Goal: Find specific page/section: Find specific page/section

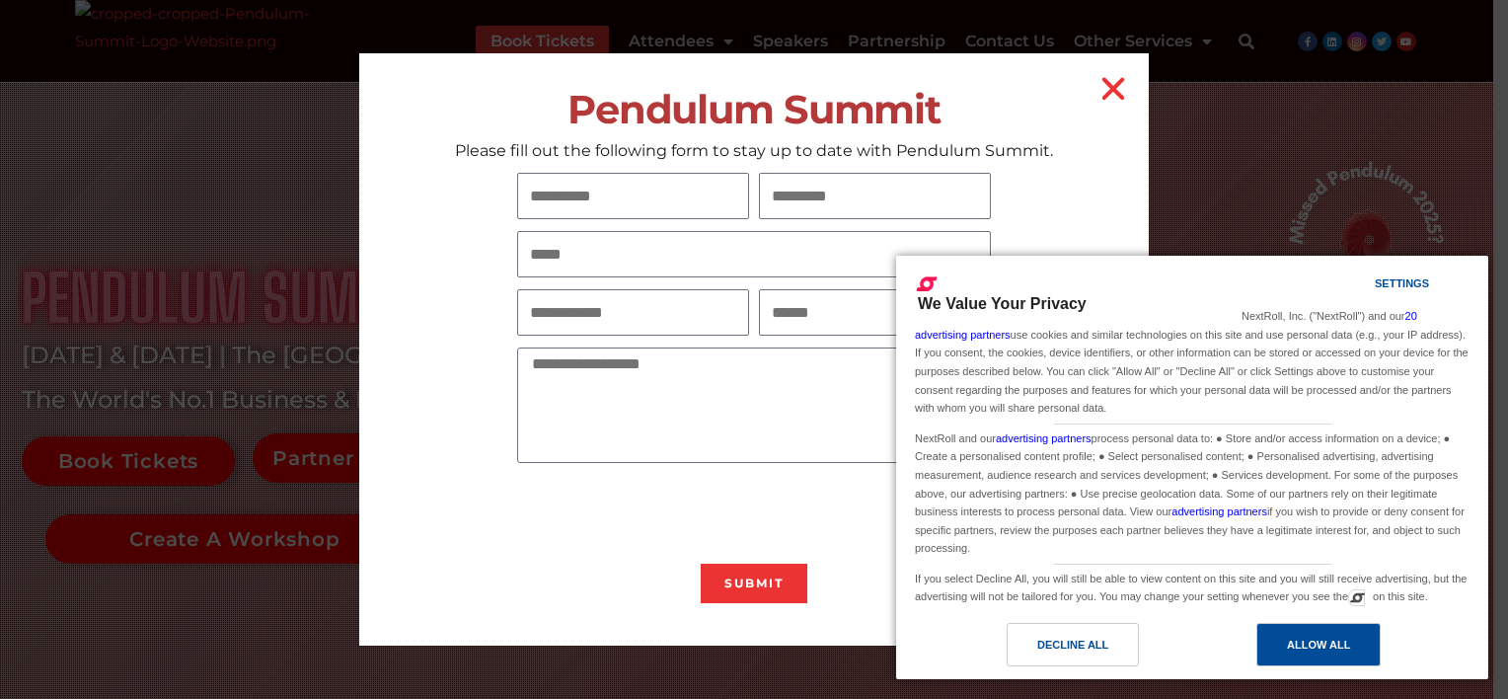
click at [1342, 640] on div "Allow All" at bounding box center [1318, 645] width 63 height 22
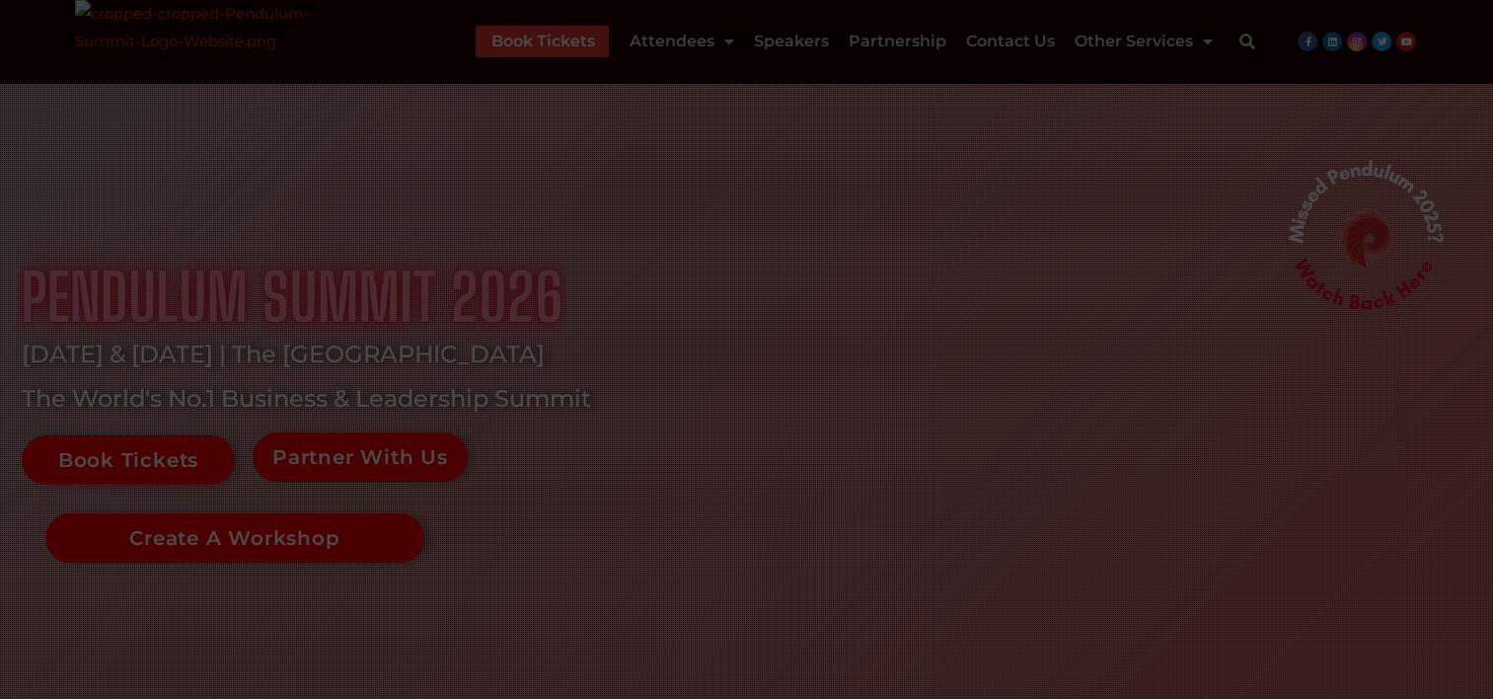
click at [1098, 61] on div "Pendulum Summit Please fill out the following form to stay up to date with Pend…" at bounding box center [746, 349] width 789 height 592
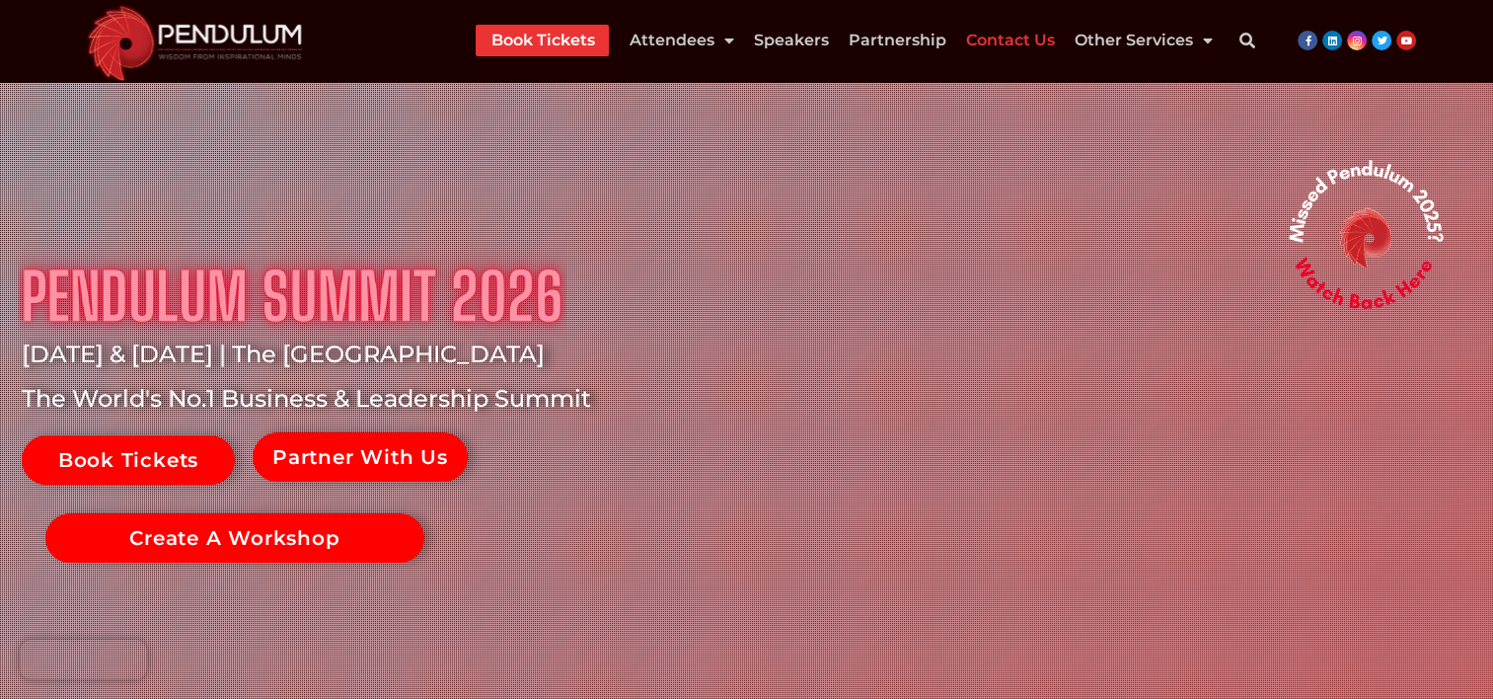
click at [1022, 33] on link "Contact Us" at bounding box center [1009, 41] width 89 height 32
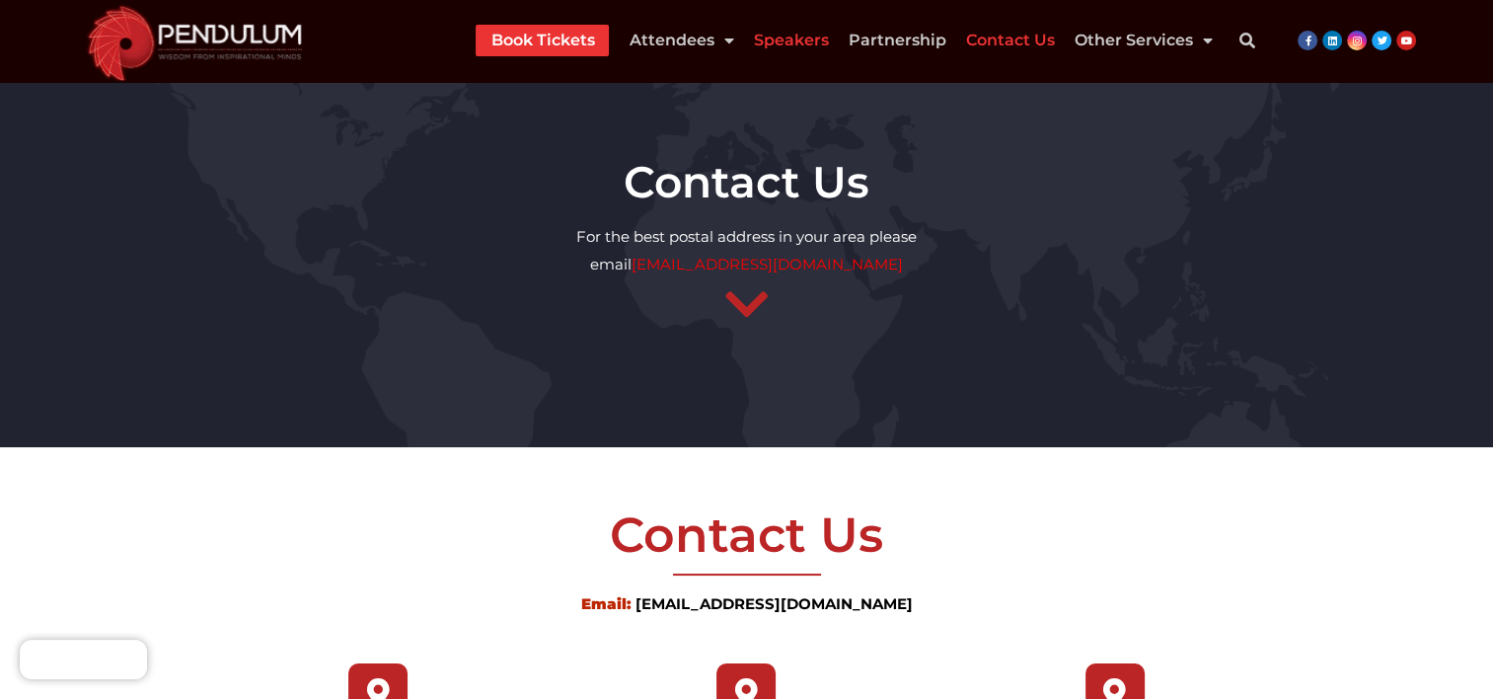
click at [789, 27] on link "Speakers" at bounding box center [790, 41] width 75 height 32
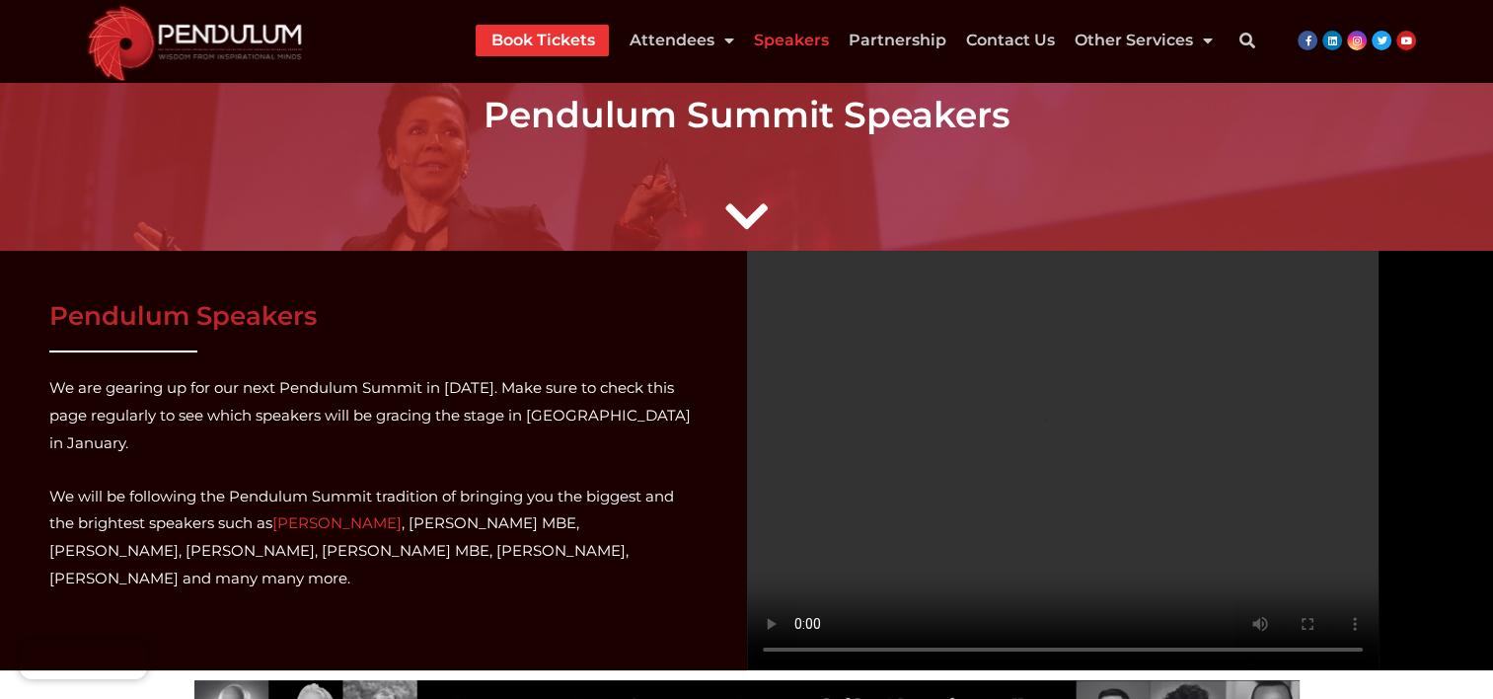
scroll to position [126, 0]
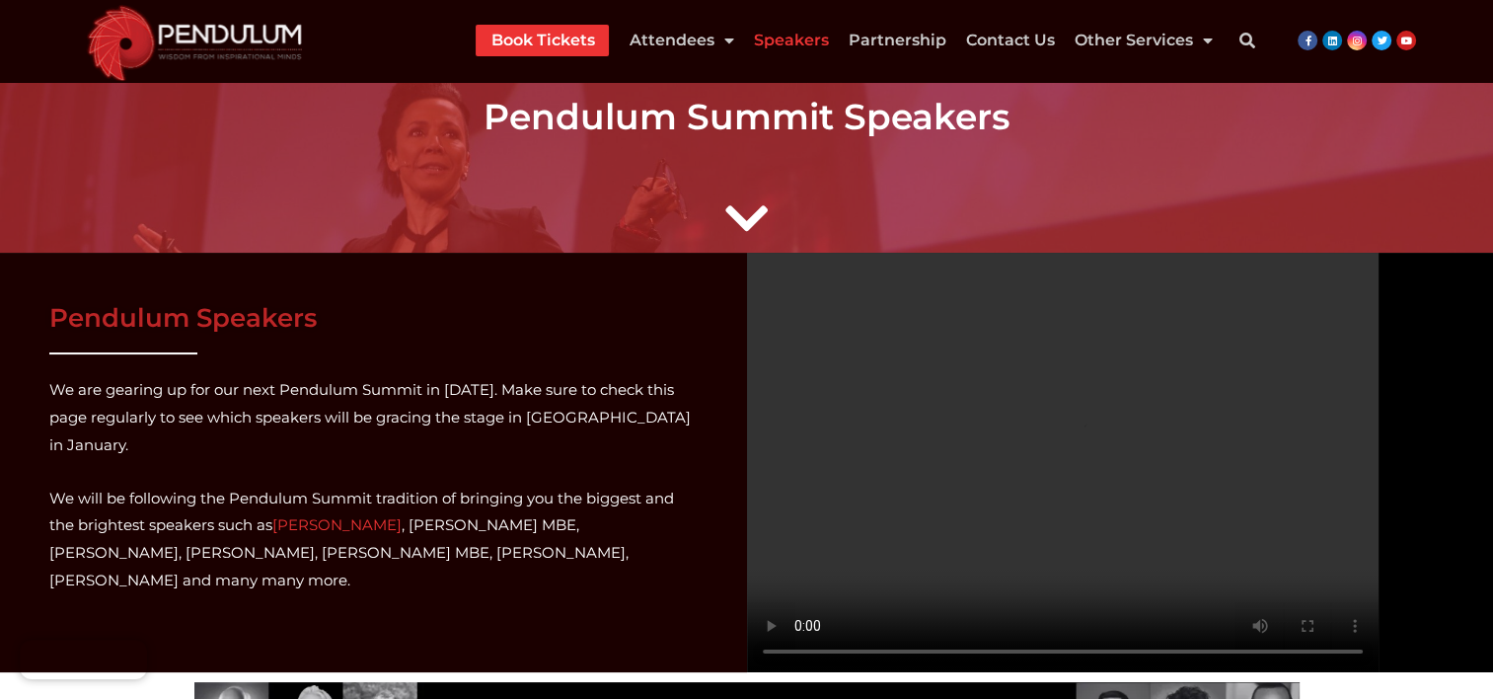
click at [806, 42] on link "Speakers" at bounding box center [790, 41] width 75 height 32
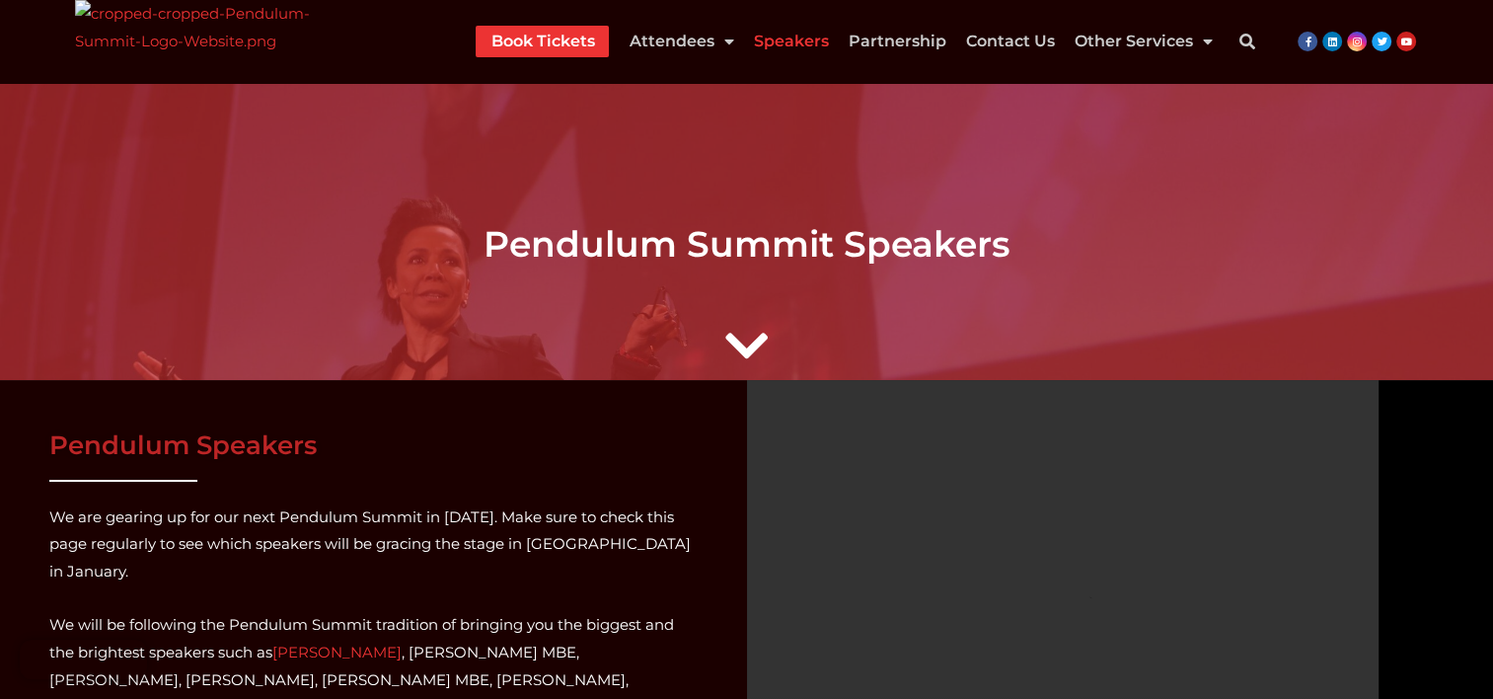
click at [946, 39] on li "Partnership" at bounding box center [896, 42] width 117 height 32
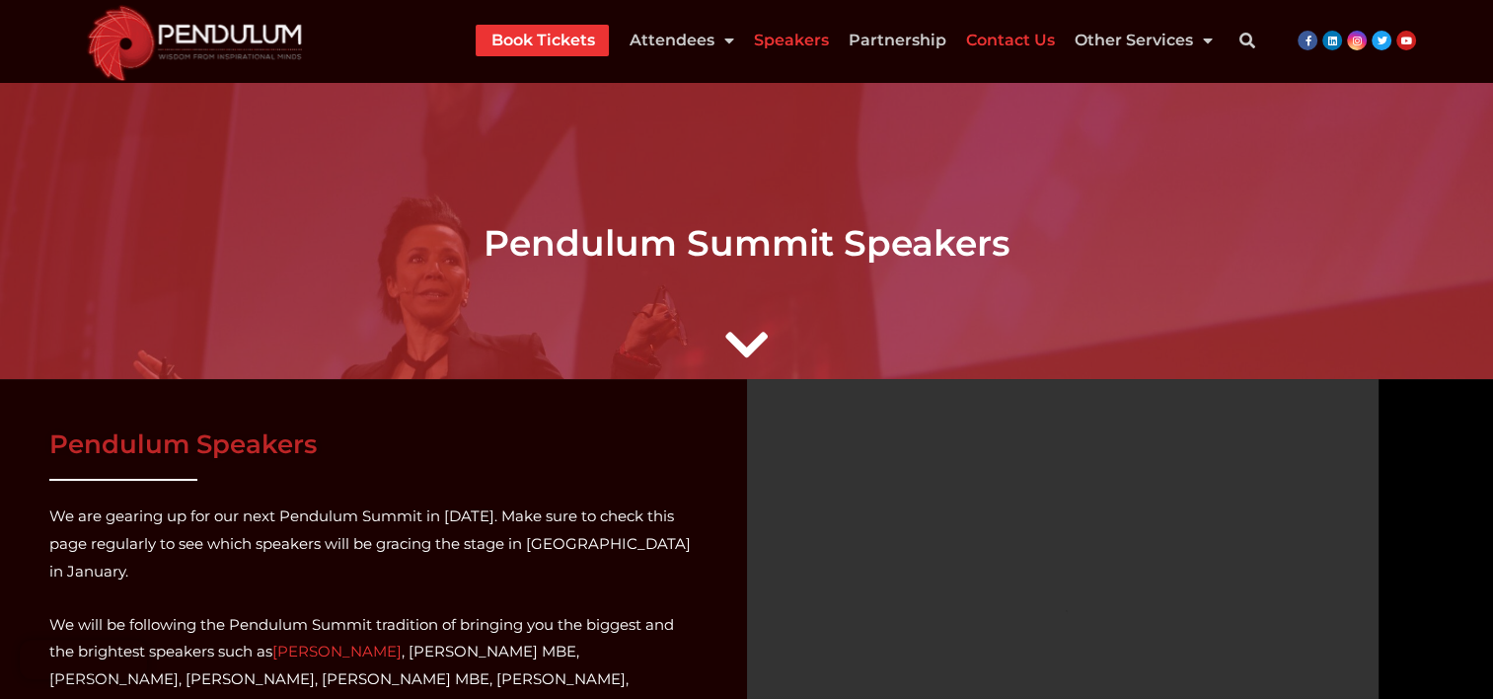
click at [1024, 38] on link "Contact Us" at bounding box center [1009, 41] width 89 height 32
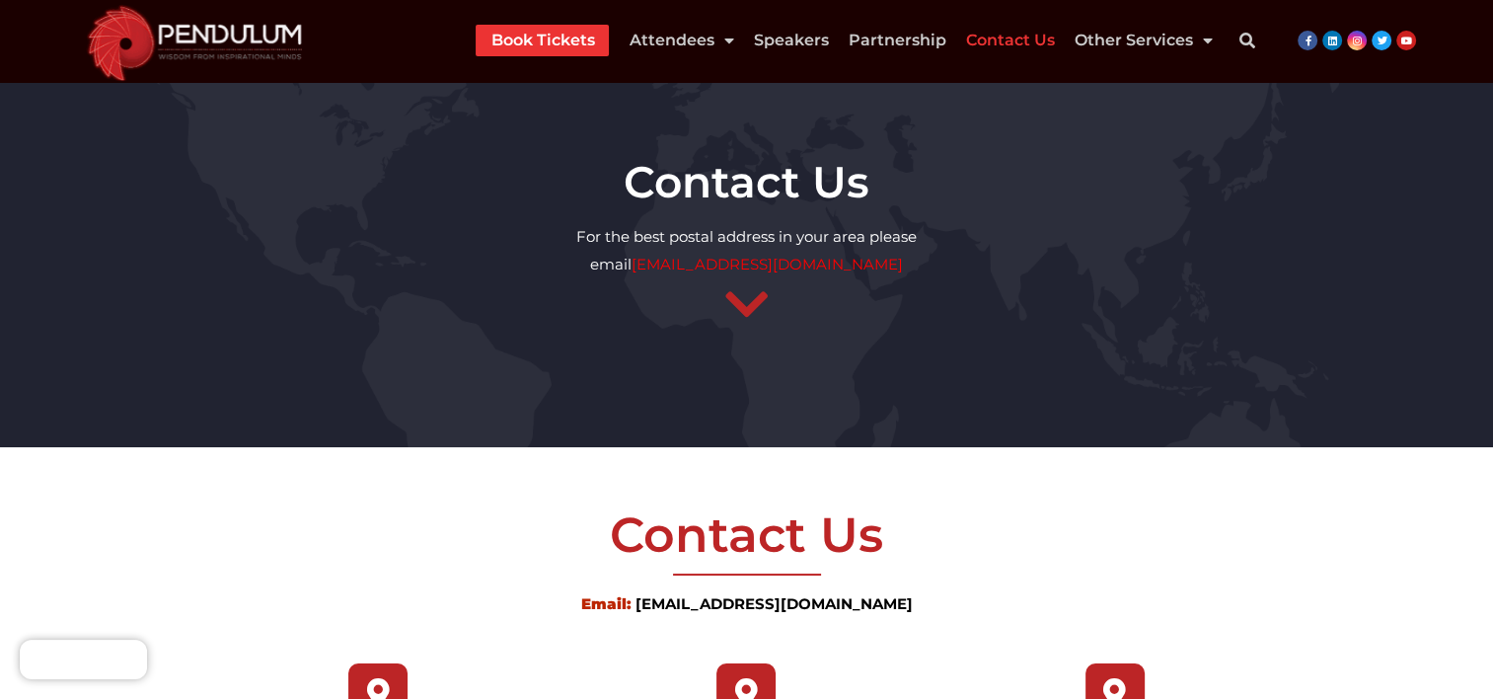
click at [759, 309] on icon at bounding box center [746, 284] width 49 height 49
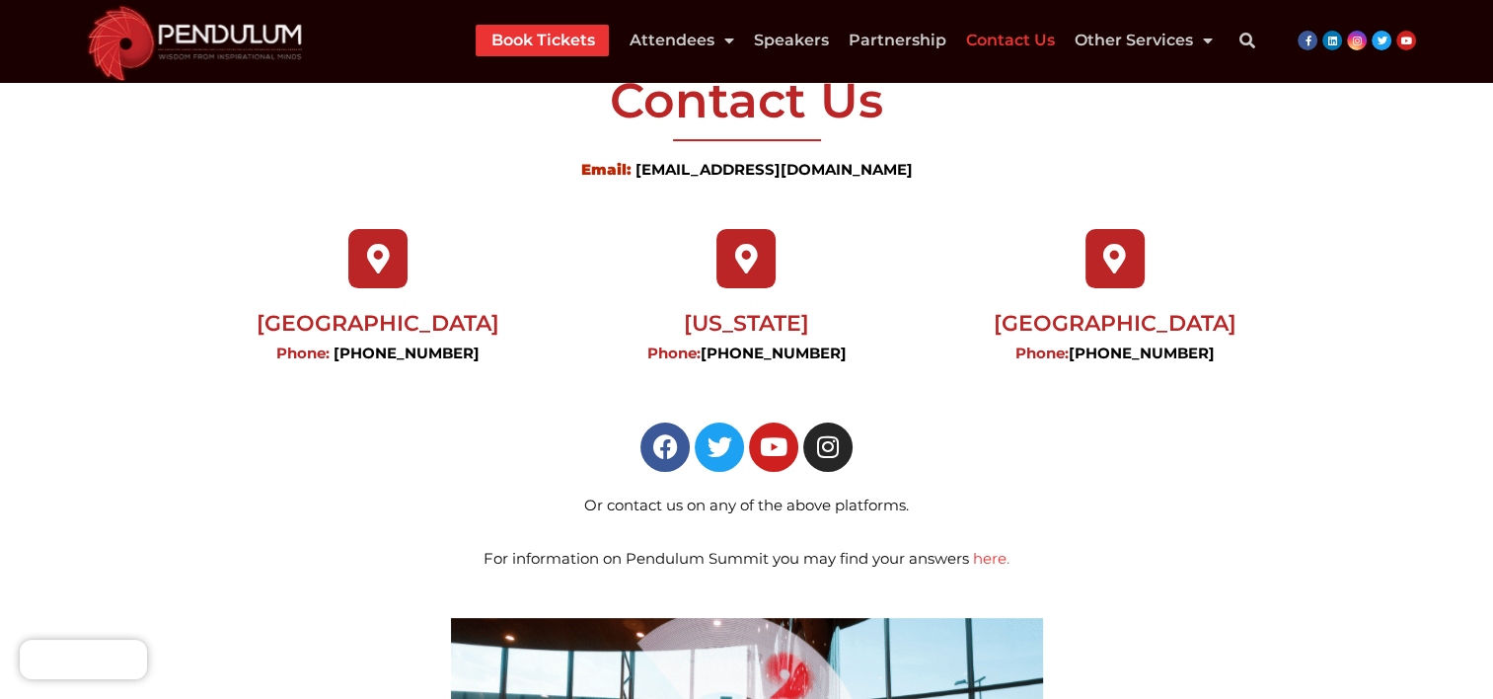
scroll to position [446, 0]
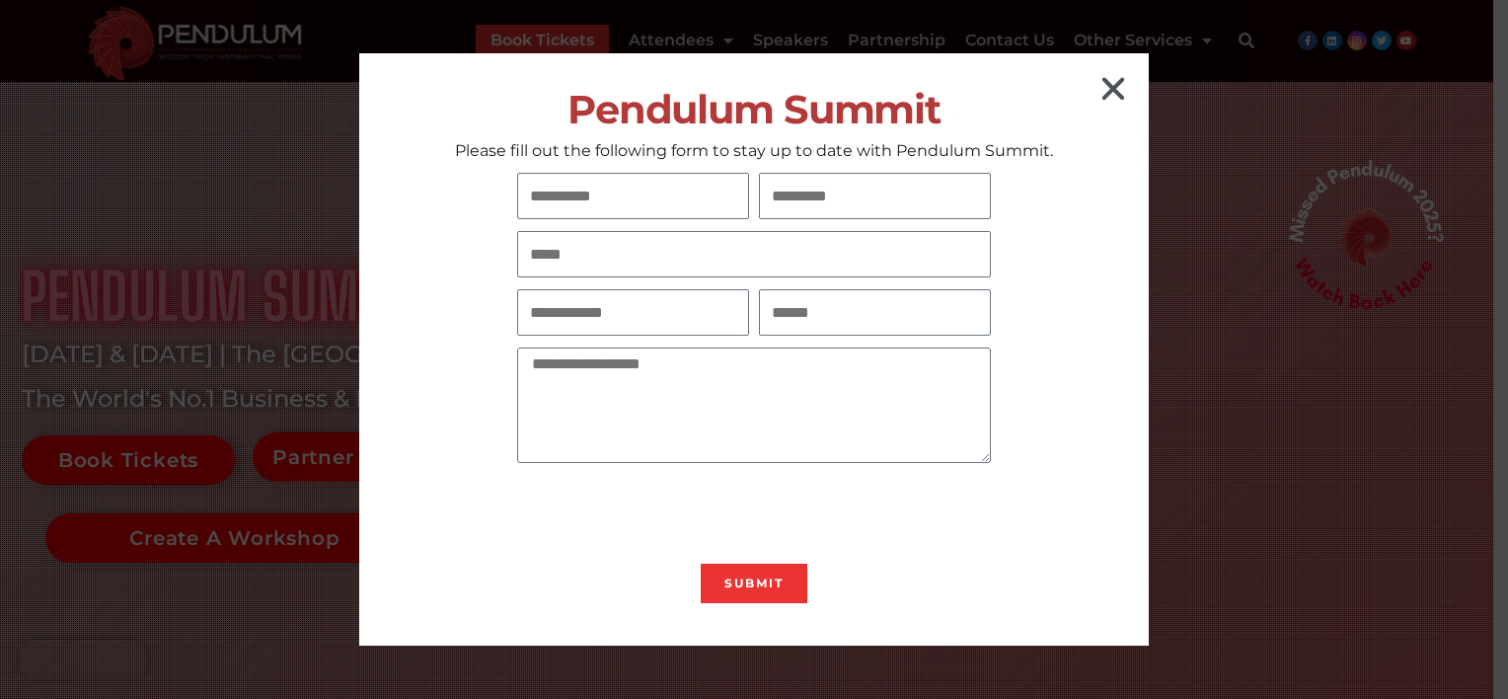
click at [1117, 91] on icon "Close" at bounding box center [1113, 89] width 32 height 32
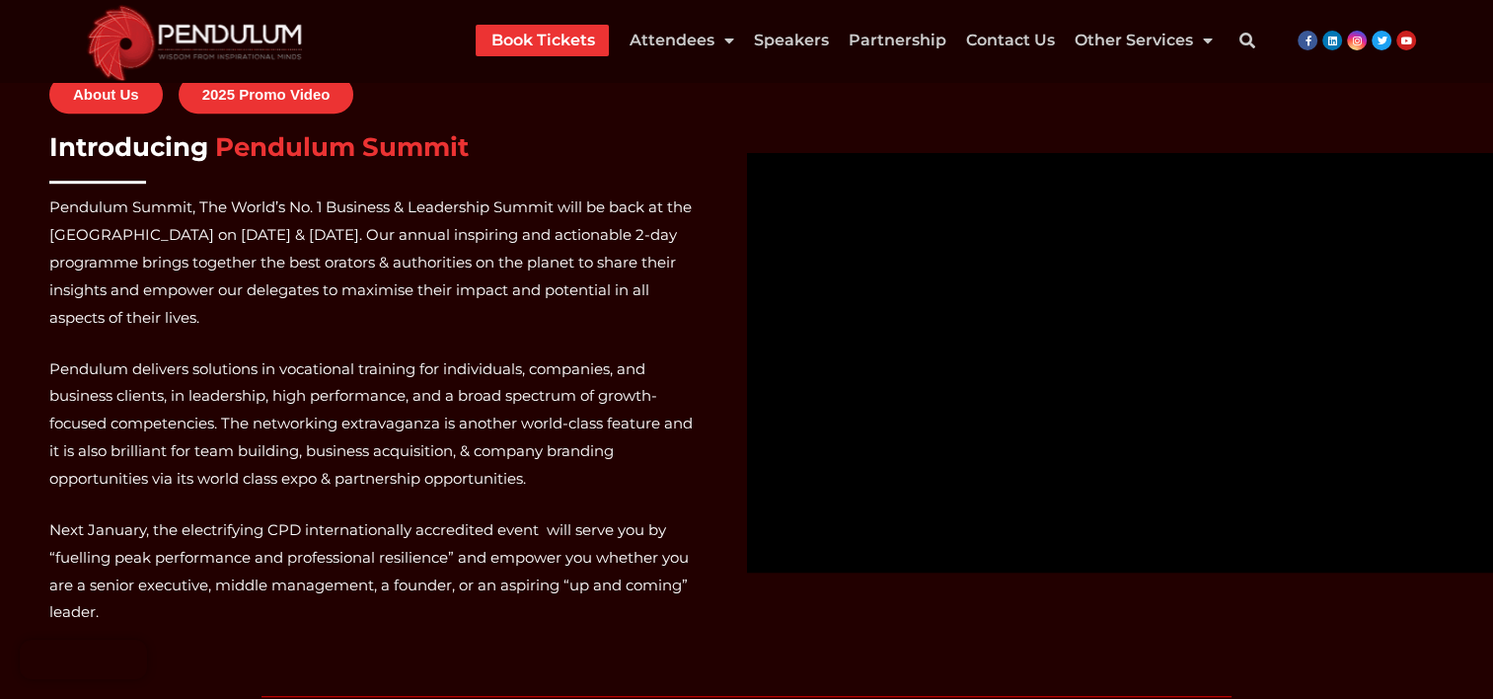
scroll to position [1257, 0]
